Goal: Task Accomplishment & Management: Use online tool/utility

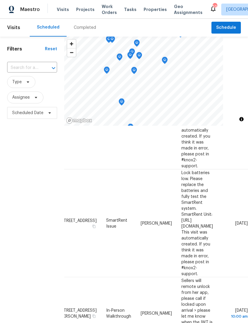
scroll to position [440, 50]
click at [0, 0] on icon at bounding box center [0, 0] width 0 height 0
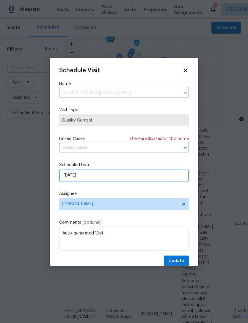
click at [135, 178] on input "[DATE]" at bounding box center [124, 176] width 130 height 12
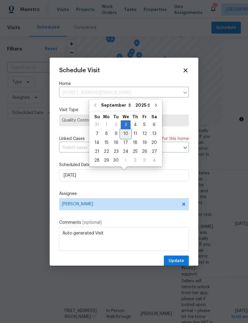
click at [121, 133] on div "10" at bounding box center [126, 134] width 10 height 8
type input "9/10/2025"
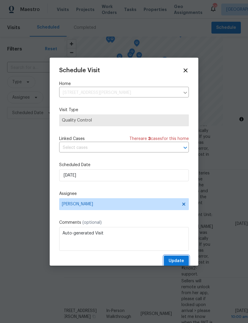
click at [182, 259] on span "Update" at bounding box center [176, 261] width 15 height 7
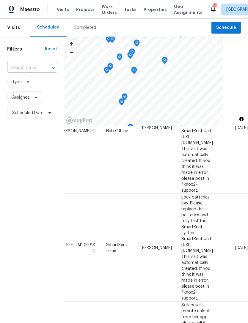
scroll to position [416, 50]
click at [0, 0] on icon at bounding box center [0, 0] width 0 height 0
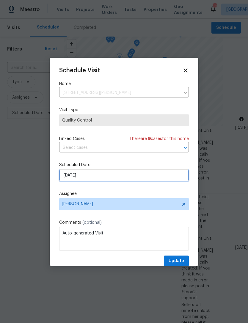
click at [128, 181] on input "9/3/2025" at bounding box center [124, 176] width 130 height 12
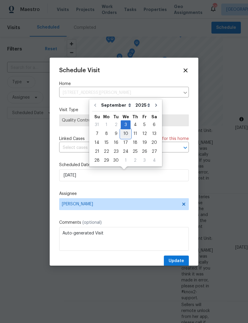
click at [126, 133] on div "10" at bounding box center [126, 134] width 10 height 8
type input "9/10/2025"
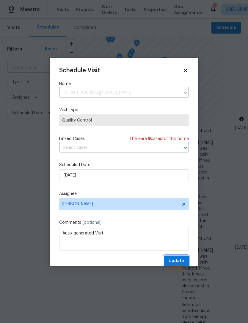
click at [179, 260] on span "Update" at bounding box center [176, 261] width 15 height 7
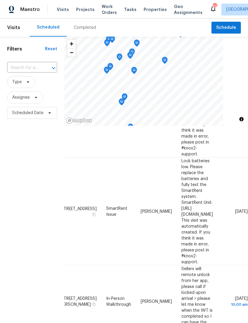
scroll to position [451, 50]
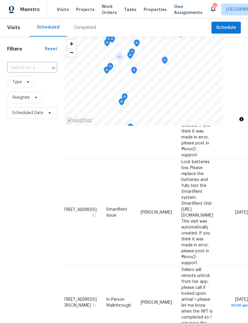
click at [0, 0] on icon at bounding box center [0, 0] width 0 height 0
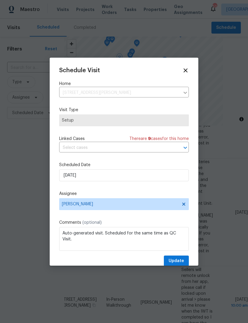
click at [133, 159] on div "Schedule Visit Home 4610 George Rd, Tampa, FL 33634 ​ Visit Type Setup Linked C…" at bounding box center [124, 167] width 130 height 200
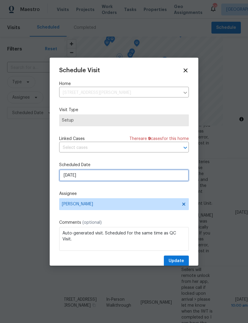
click at [130, 176] on input "9/3/2025" at bounding box center [124, 176] width 130 height 12
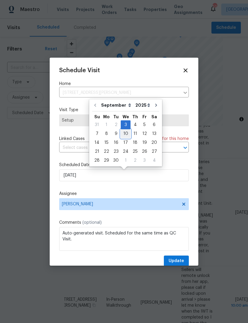
click at [127, 132] on div "10" at bounding box center [126, 134] width 10 height 8
type input "9/10/2025"
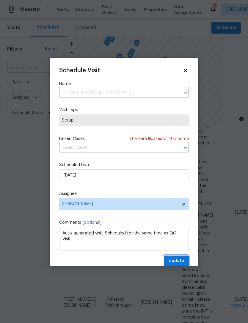
click at [181, 263] on span "Update" at bounding box center [176, 261] width 15 height 7
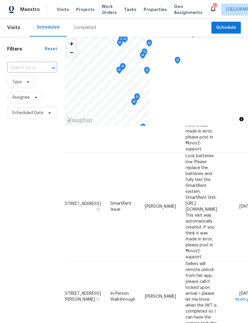
scroll to position [457, 8]
click at [223, 27] on span "Schedule" at bounding box center [226, 27] width 20 height 7
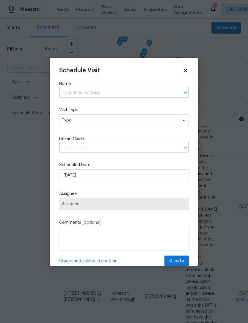
click at [120, 98] on input "text" at bounding box center [115, 92] width 113 height 9
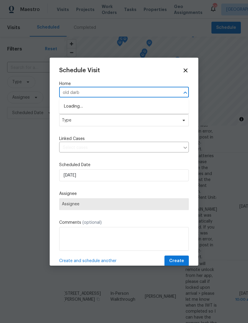
type input "old darby"
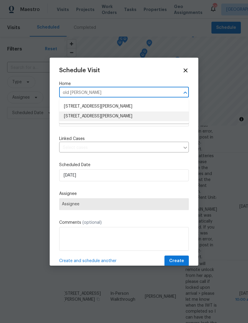
click at [149, 119] on li "807 Old Darby St, Seffner, FL 33584" at bounding box center [124, 117] width 130 height 10
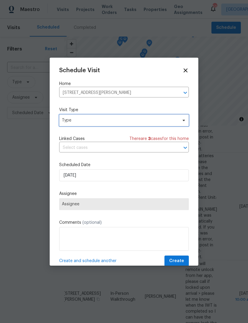
click at [145, 123] on span "Type" at bounding box center [120, 121] width 116 height 6
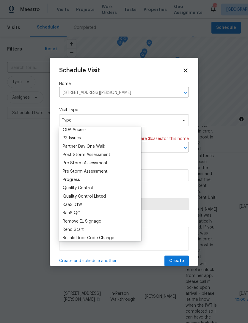
scroll to position [355, 0]
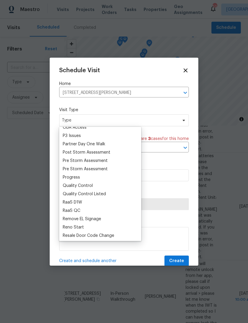
click at [115, 180] on div "Progress" at bounding box center [100, 177] width 79 height 8
click at [74, 180] on div "Progress" at bounding box center [71, 178] width 17 height 6
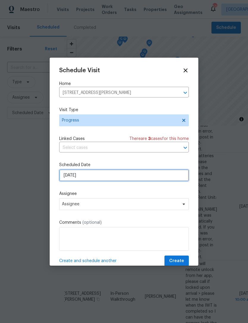
click at [127, 177] on input "[DATE]" at bounding box center [124, 176] width 130 height 12
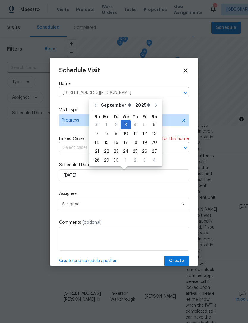
click at [145, 190] on div "Schedule Visit Home 807 Old Darby St, Seffner, FL 33584 ​ Visit Type Progress L…" at bounding box center [124, 167] width 130 height 200
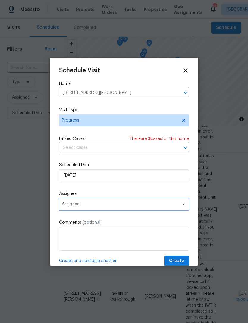
click at [172, 209] on span "Assignee" at bounding box center [124, 204] width 130 height 12
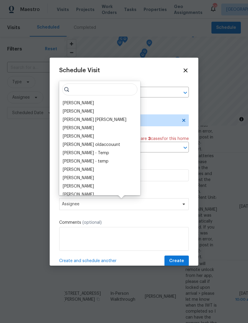
click at [82, 104] on div "[PERSON_NAME]" at bounding box center [78, 103] width 31 height 6
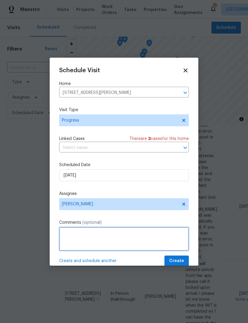
click at [179, 251] on textarea at bounding box center [124, 239] width 130 height 24
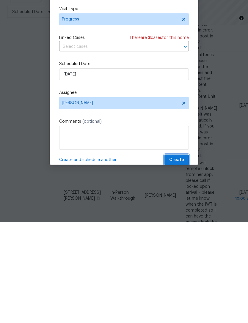
click at [184, 256] on button "Create" at bounding box center [177, 261] width 24 height 11
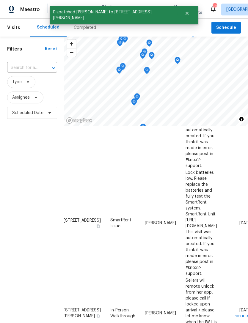
scroll to position [451, 8]
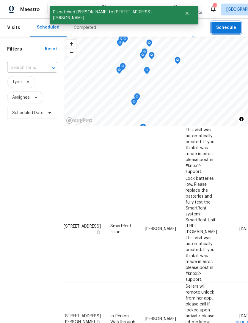
click at [232, 31] on span "Schedule" at bounding box center [226, 27] width 20 height 7
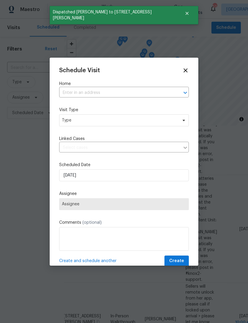
click at [103, 89] on input "text" at bounding box center [115, 92] width 113 height 9
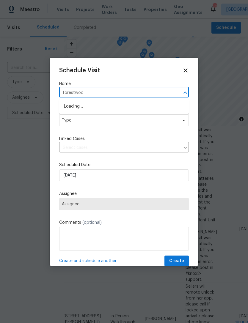
type input "forestwood"
click at [153, 121] on li "[STREET_ADDRESS][PERSON_NAME]" at bounding box center [124, 117] width 130 height 10
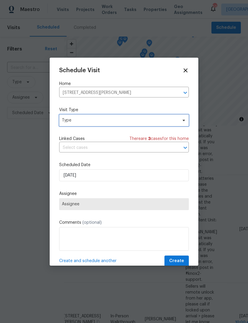
click at [128, 126] on span "Type" at bounding box center [124, 121] width 130 height 12
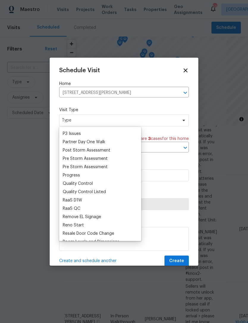
scroll to position [361, 0]
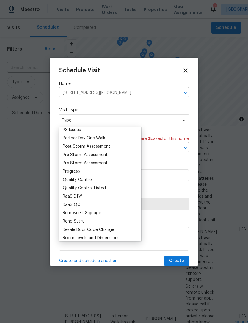
click at [75, 173] on div "Progress" at bounding box center [71, 172] width 17 height 6
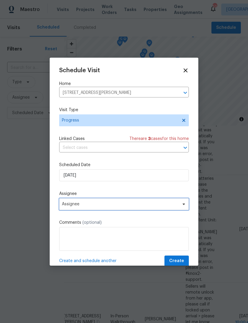
click at [149, 205] on span "Assignee" at bounding box center [120, 204] width 117 height 5
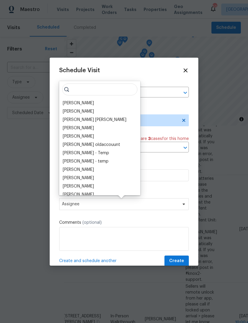
click at [79, 105] on div "[PERSON_NAME]" at bounding box center [78, 103] width 31 height 6
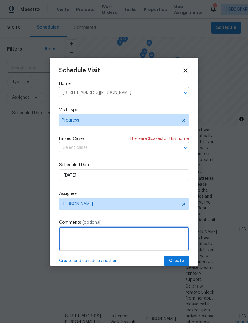
click at [177, 251] on textarea at bounding box center [124, 239] width 130 height 24
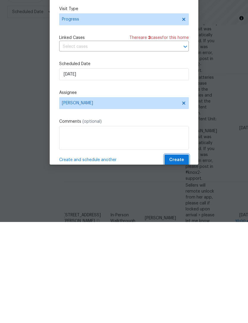
click at [181, 258] on span "Create" at bounding box center [176, 261] width 15 height 7
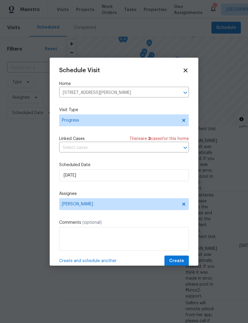
scroll to position [451, 8]
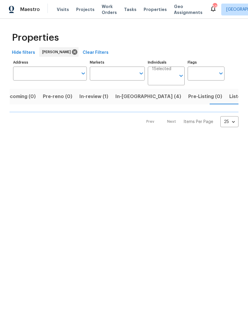
scroll to position [0, 10]
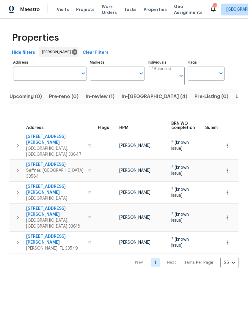
scroll to position [0, 10]
click at [125, 101] on span "In-reno (4)" at bounding box center [148, 97] width 66 height 8
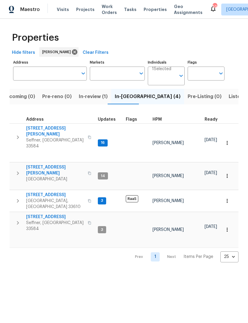
click at [51, 214] on span "[STREET_ADDRESS]" at bounding box center [55, 217] width 58 height 6
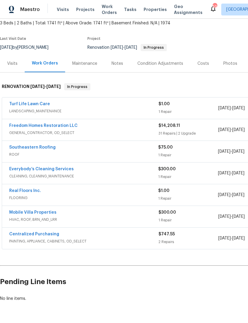
scroll to position [35, 0]
click at [67, 127] on link "Freedom Homes Restoration LLC" at bounding box center [43, 126] width 68 height 4
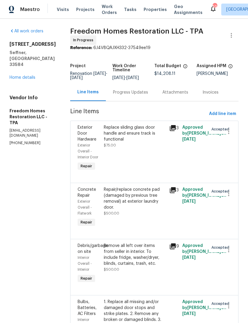
click at [140, 95] on div "Progress Updates" at bounding box center [130, 93] width 35 height 6
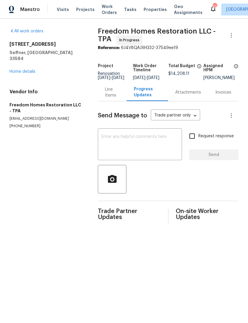
click at [109, 97] on div "Line Items" at bounding box center [112, 93] width 15 height 12
